Goal: Task Accomplishment & Management: Manage account settings

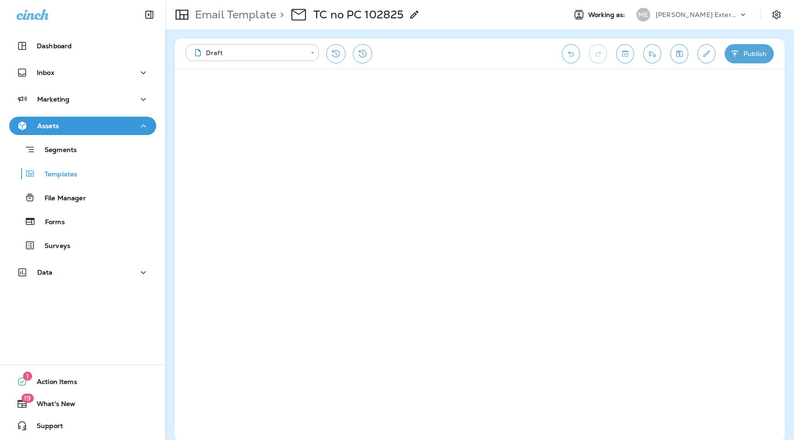
click at [742, 16] on icon at bounding box center [742, 14] width 9 height 9
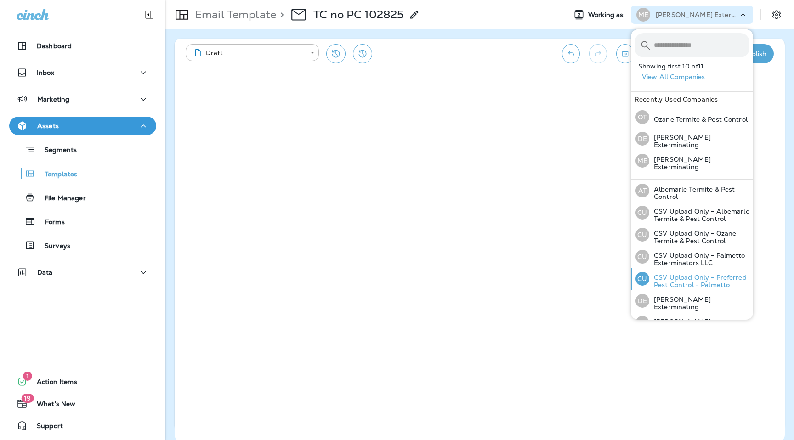
scroll to position [99, 0]
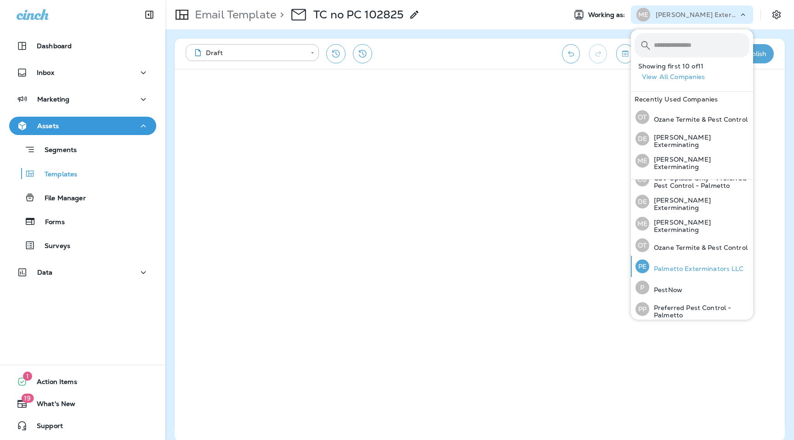
click at [675, 265] on p "Palmetto Exterminators LLC" at bounding box center [696, 268] width 95 height 7
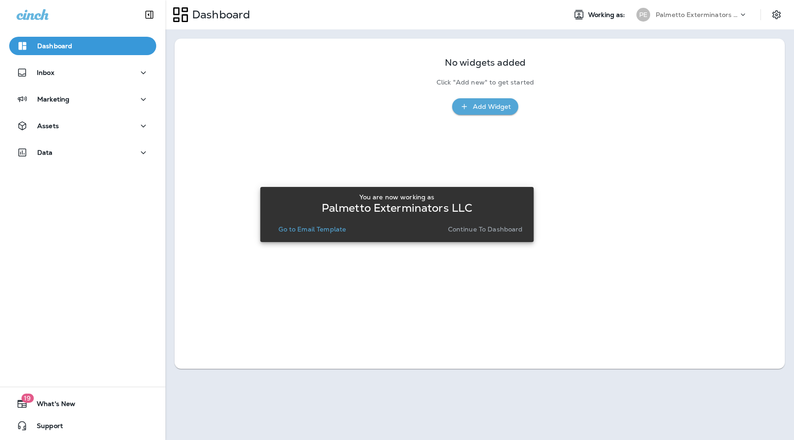
click at [321, 229] on p "Go to Email Template" at bounding box center [312, 229] width 68 height 7
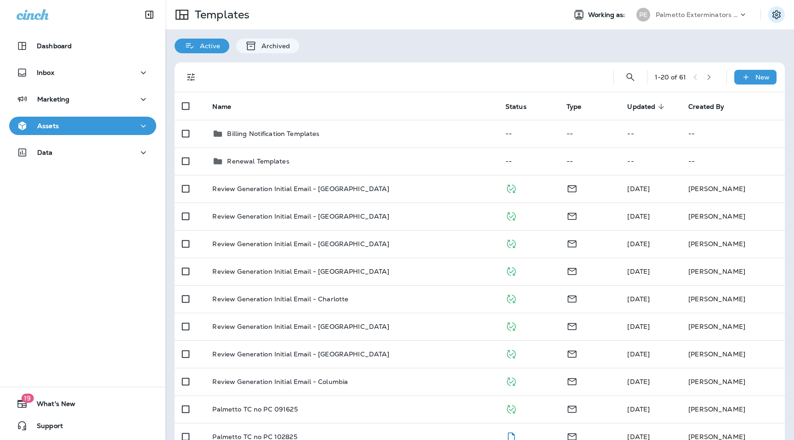
click at [777, 18] on icon "Settings" at bounding box center [776, 14] width 8 height 9
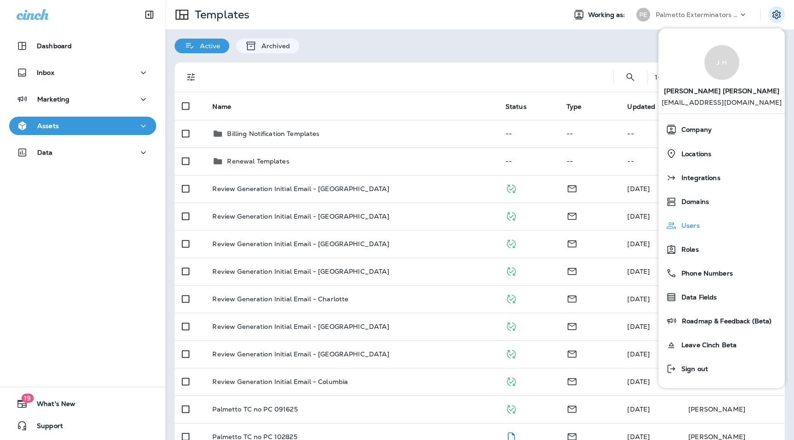
click at [703, 229] on div "Users" at bounding box center [721, 225] width 119 height 18
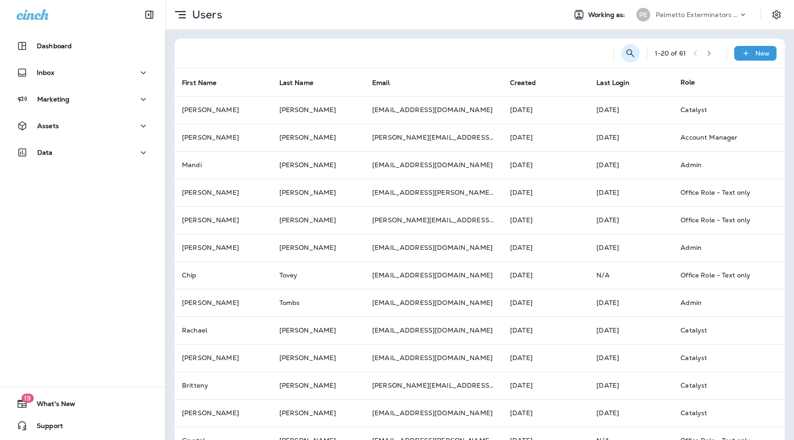
click at [631, 49] on icon "Search Users" at bounding box center [630, 53] width 11 height 11
type input "**********"
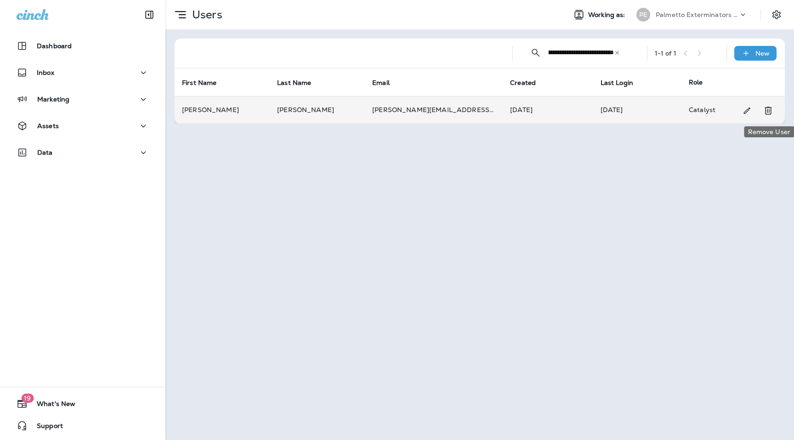
scroll to position [0, 0]
click at [763, 111] on icon "Remove User" at bounding box center [767, 110] width 11 height 11
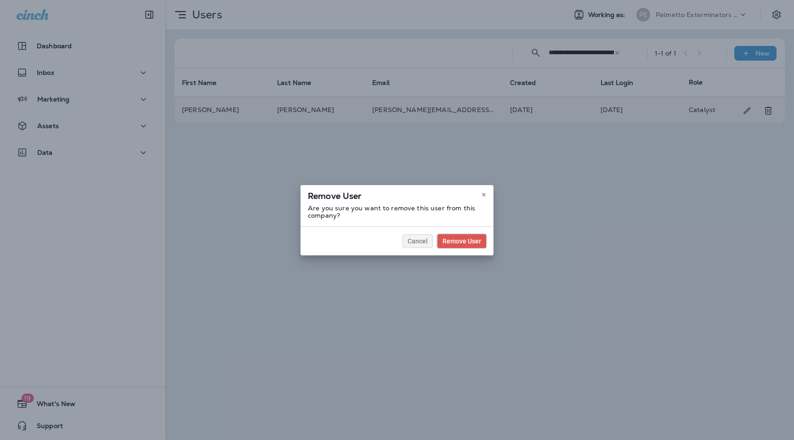
click at [451, 240] on span "Remove User" at bounding box center [461, 241] width 39 height 6
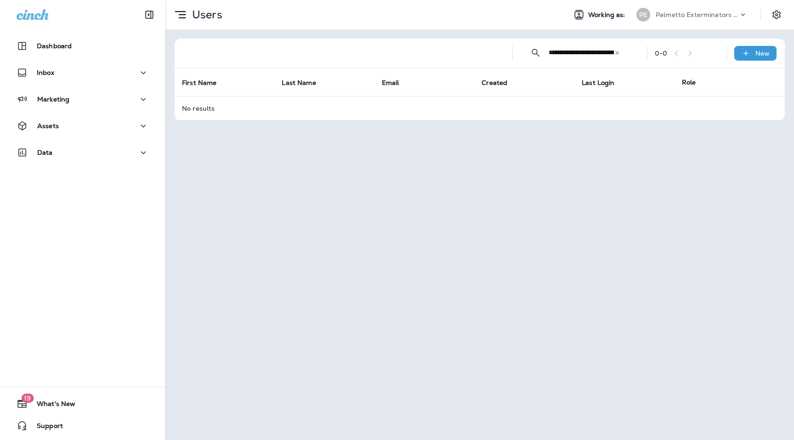
click at [718, 10] on div "Palmetto Exterminators LLC" at bounding box center [696, 15] width 83 height 14
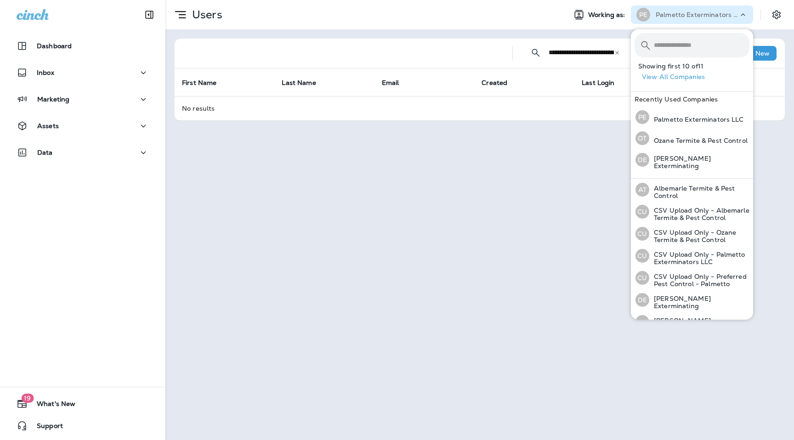
scroll to position [99, 0]
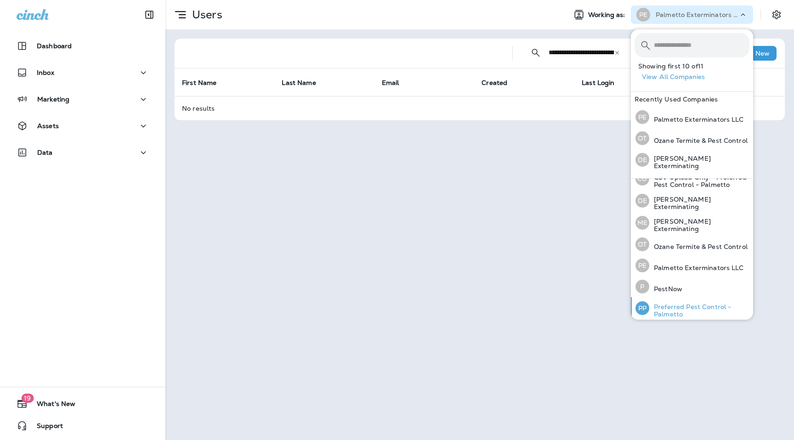
click at [671, 305] on p "Preferred Pest Control - Palmetto" at bounding box center [699, 310] width 100 height 15
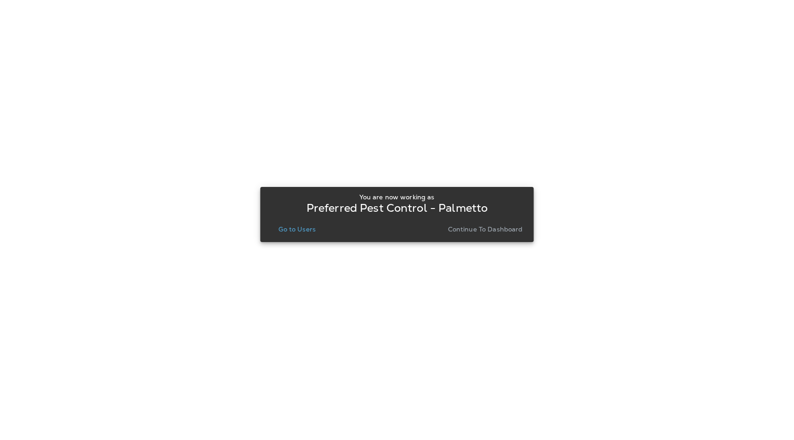
click at [287, 231] on p "Go to Users" at bounding box center [296, 229] width 37 height 7
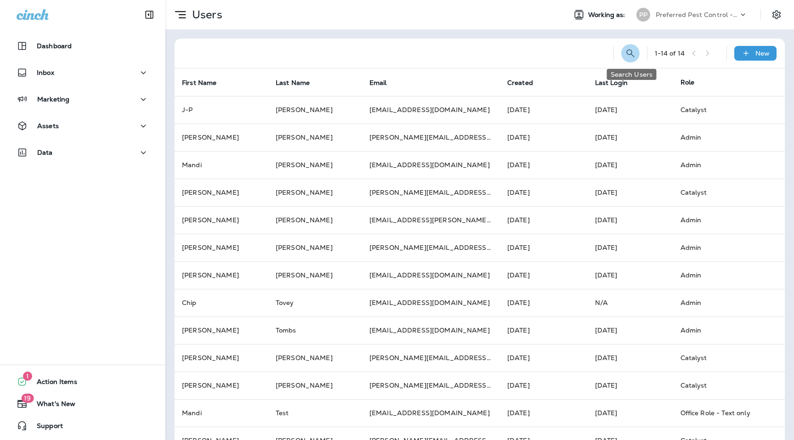
click at [633, 48] on icon "Search Users" at bounding box center [630, 53] width 11 height 11
type input "**********"
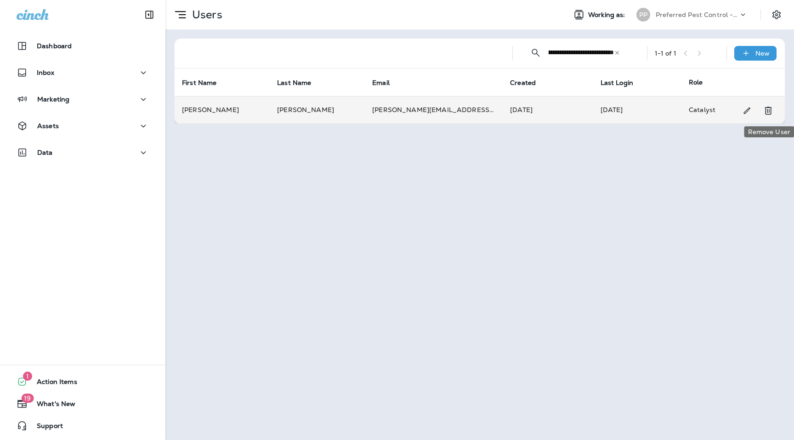
click at [769, 106] on icon "Remove User" at bounding box center [767, 110] width 11 height 11
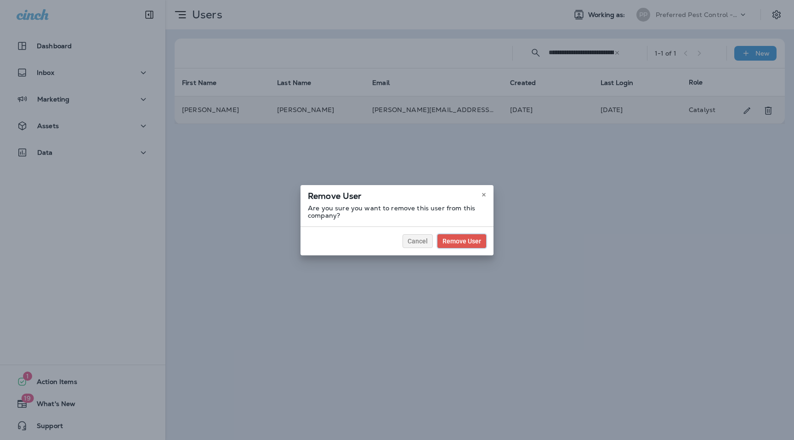
click at [463, 245] on button "Remove User" at bounding box center [461, 241] width 49 height 14
